Goal: Task Accomplishment & Management: Manage account settings

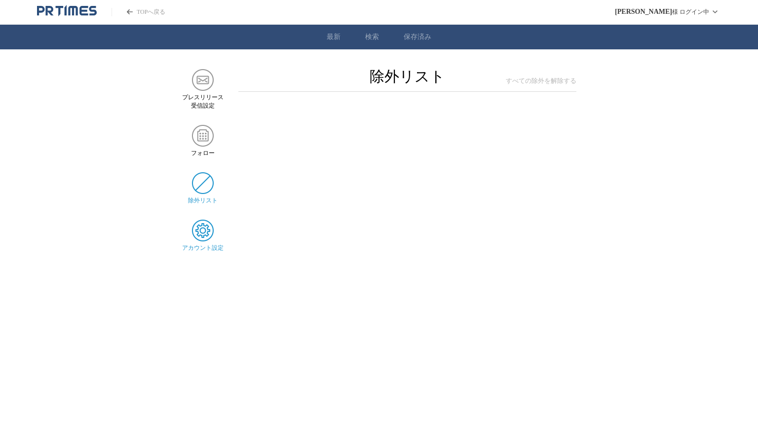
click at [204, 235] on img at bounding box center [203, 231] width 22 height 22
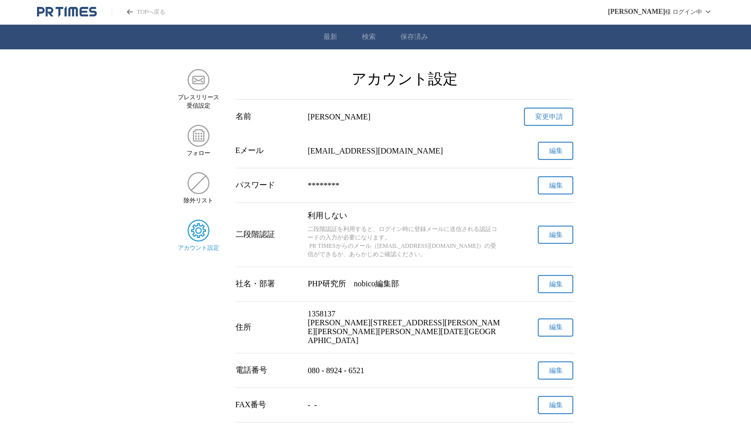
scroll to position [296, 0]
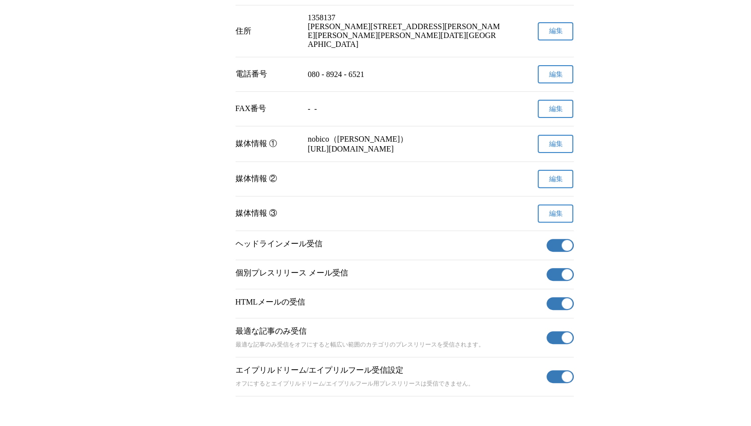
click at [557, 281] on button "有効" at bounding box center [560, 274] width 27 height 13
click at [568, 309] on span "button" at bounding box center [566, 303] width 11 height 11
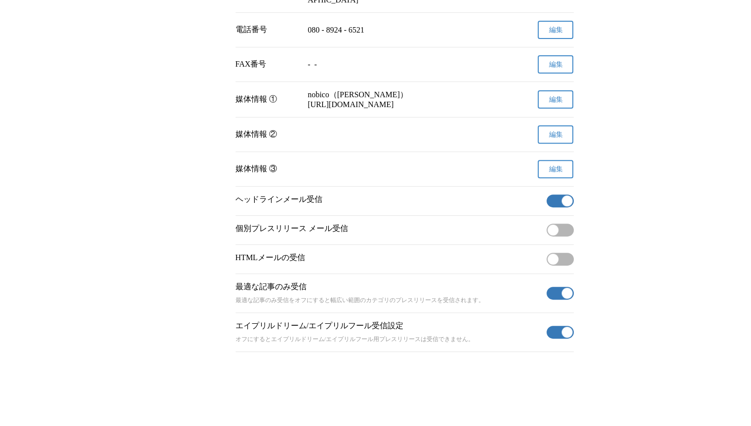
click at [552, 288] on button "有効" at bounding box center [560, 293] width 27 height 13
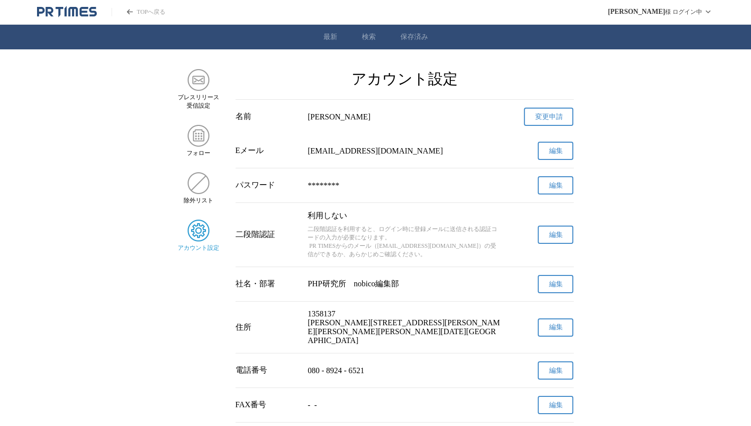
click at [142, 12] on link "TOPへ戻る" at bounding box center [139, 12] width 54 height 8
